Goal: Ask a question: Seek information or help from site administrators or community

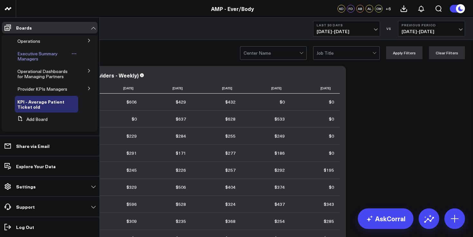
click at [37, 58] on span "Executive Summary Managers" at bounding box center [37, 56] width 40 height 11
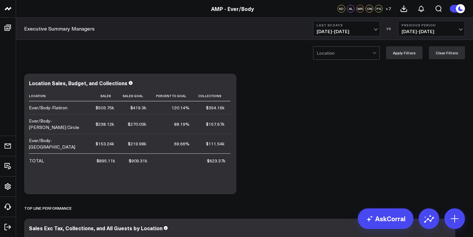
click at [327, 32] on span "[DATE] - [DATE]" at bounding box center [347, 31] width 60 height 5
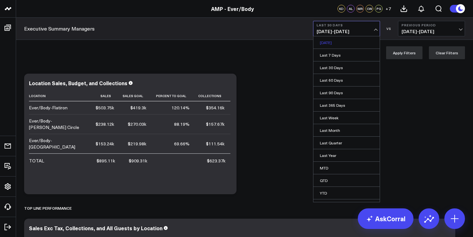
click at [331, 47] on link "[DATE]" at bounding box center [346, 42] width 66 height 12
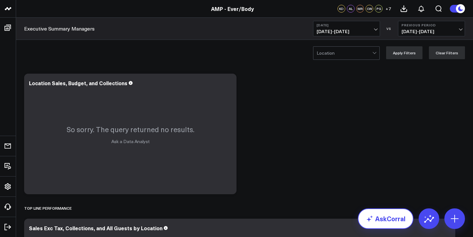
click at [389, 213] on link "AskCorral" at bounding box center [386, 218] width 56 height 21
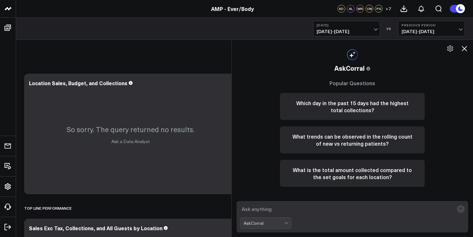
click at [277, 207] on textarea at bounding box center [347, 209] width 214 height 12
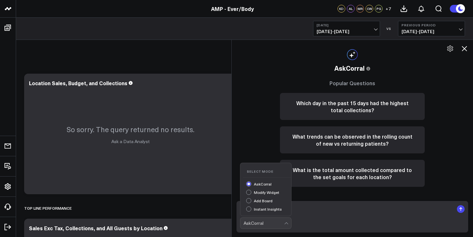
click at [270, 224] on div "AskCorral" at bounding box center [264, 223] width 41 height 5
click at [269, 213] on div "Instant Insights" at bounding box center [268, 210] width 45 height 7
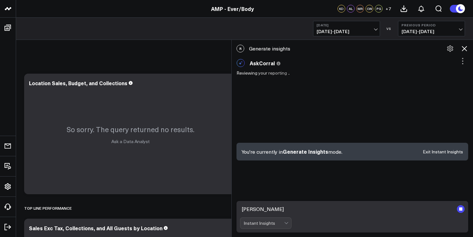
click at [278, 206] on textarea "[PERSON_NAME]" at bounding box center [347, 209] width 214 height 12
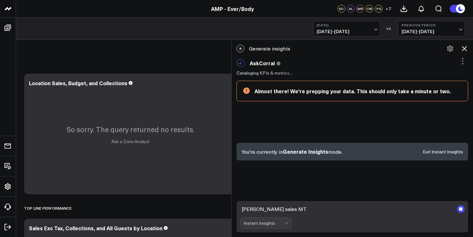
type textarea "[PERSON_NAME] sales MTD"
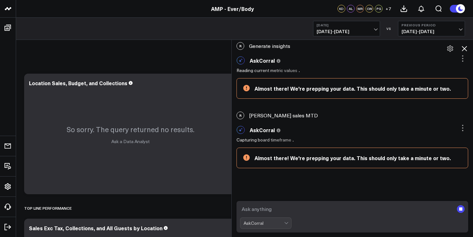
scroll to position [34, 0]
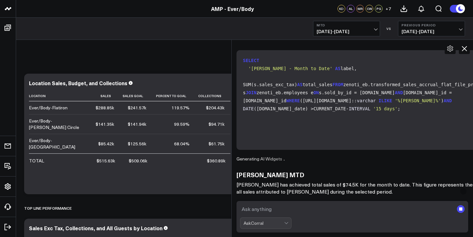
scroll to position [177, 0]
click at [288, 209] on textarea at bounding box center [347, 209] width 214 height 12
type textarea "[PERSON_NAME] sales mtd"
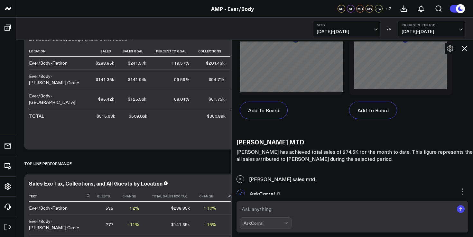
scroll to position [533, 0]
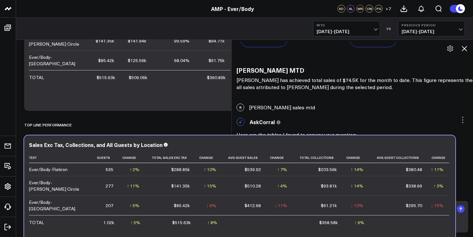
scroll to position [688, 0]
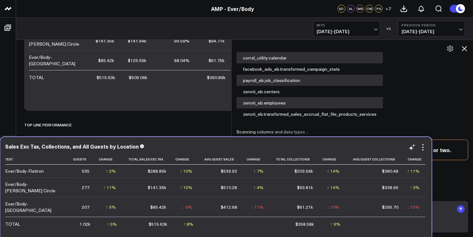
drag, startPoint x: 200, startPoint y: 172, endPoint x: 176, endPoint y: 173, distance: 23.9
click at [176, 173] on td "↑ 10% Previous $262.83k" at bounding box center [185, 171] width 26 height 13
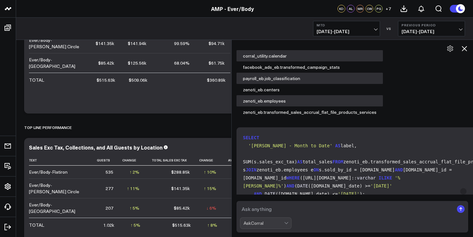
scroll to position [18, 0]
click at [306, 211] on textarea at bounding box center [347, 209] width 214 height 12
type textarea "[PERSON_NAME] mtd"
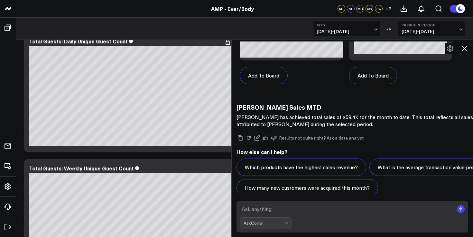
scroll to position [724, 0]
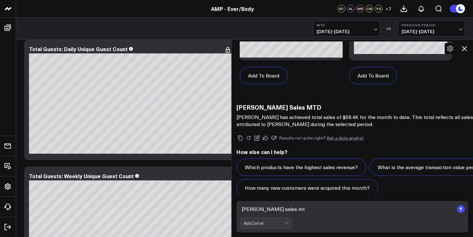
type textarea "[PERSON_NAME] sales mtd"
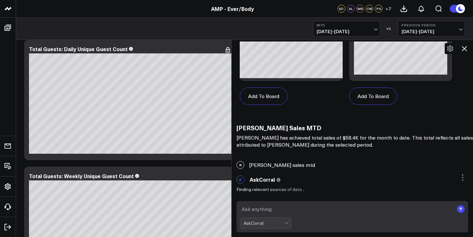
scroll to position [2228, 0]
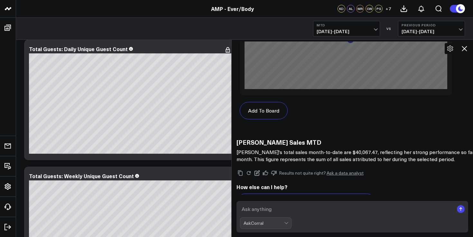
scroll to position [3194, 0]
